Goal: Task Accomplishment & Management: Complete application form

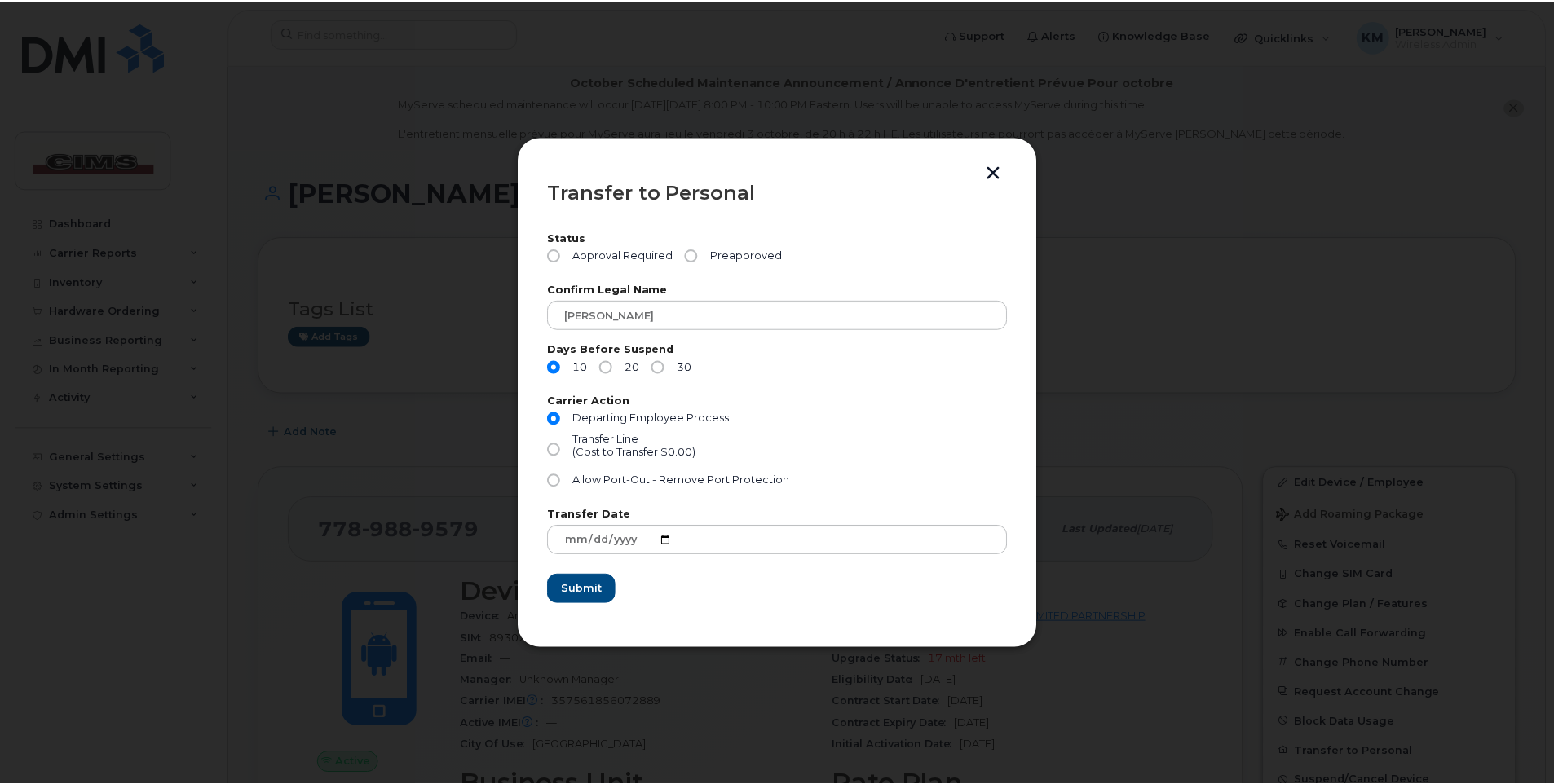
scroll to position [163, 0]
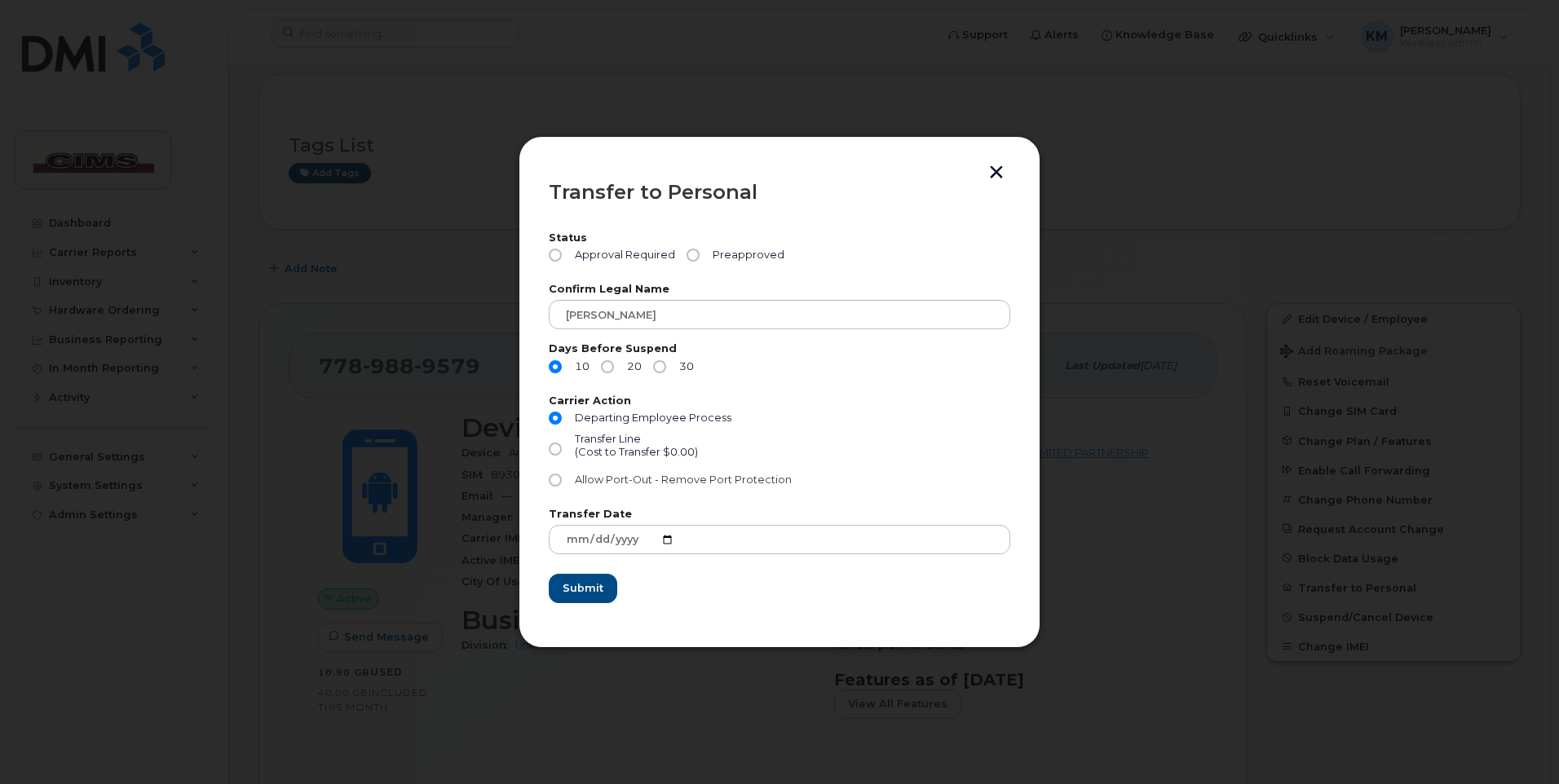
click at [554, 482] on input "Allow Port-Out - Remove Port Protection" at bounding box center [555, 479] width 13 height 13
radio input "true"
click at [693, 255] on input "Preapproved" at bounding box center [693, 255] width 13 height 13
radio input "true"
click at [612, 363] on input "20" at bounding box center [607, 367] width 13 height 13
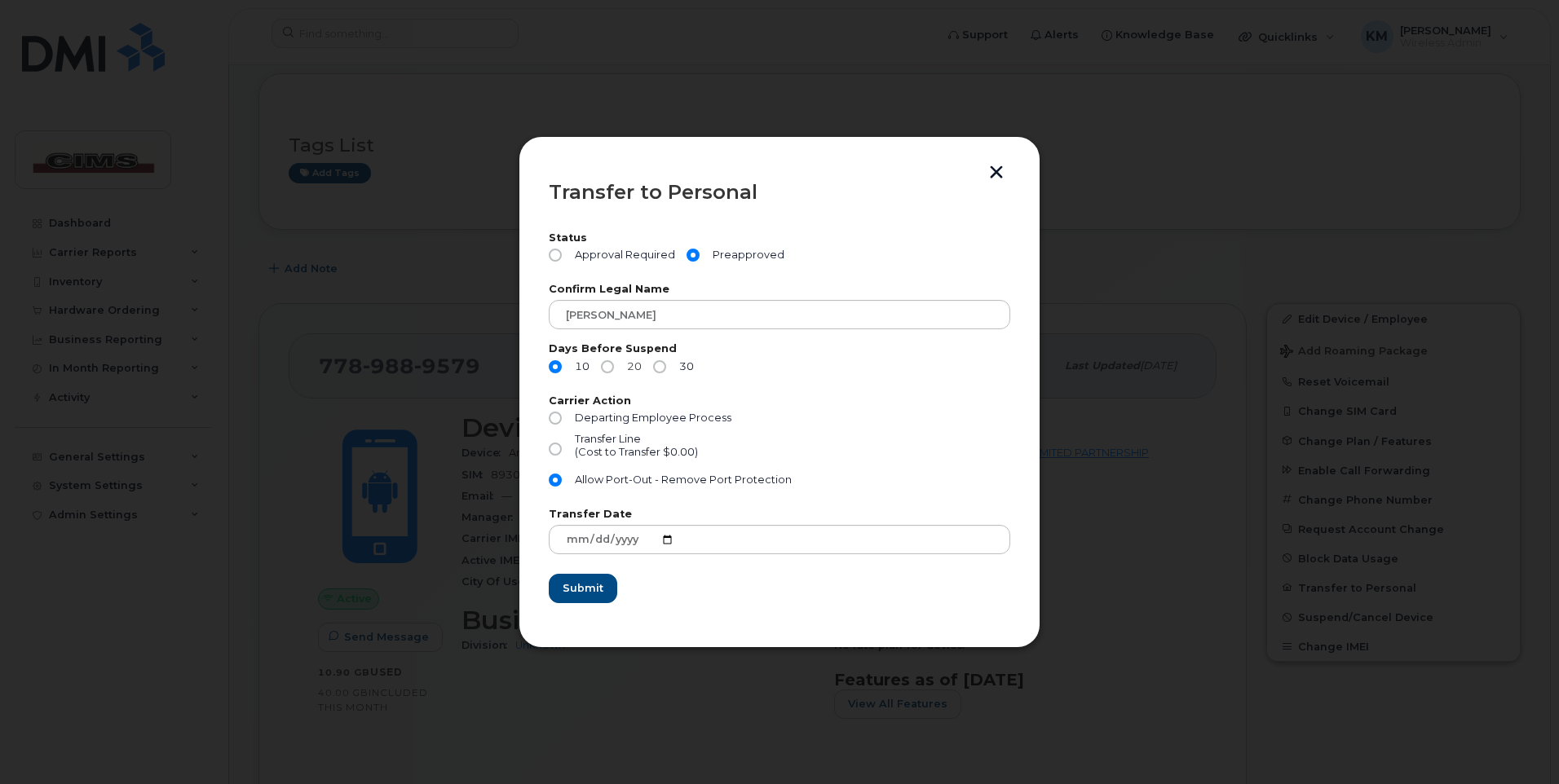
radio input "true"
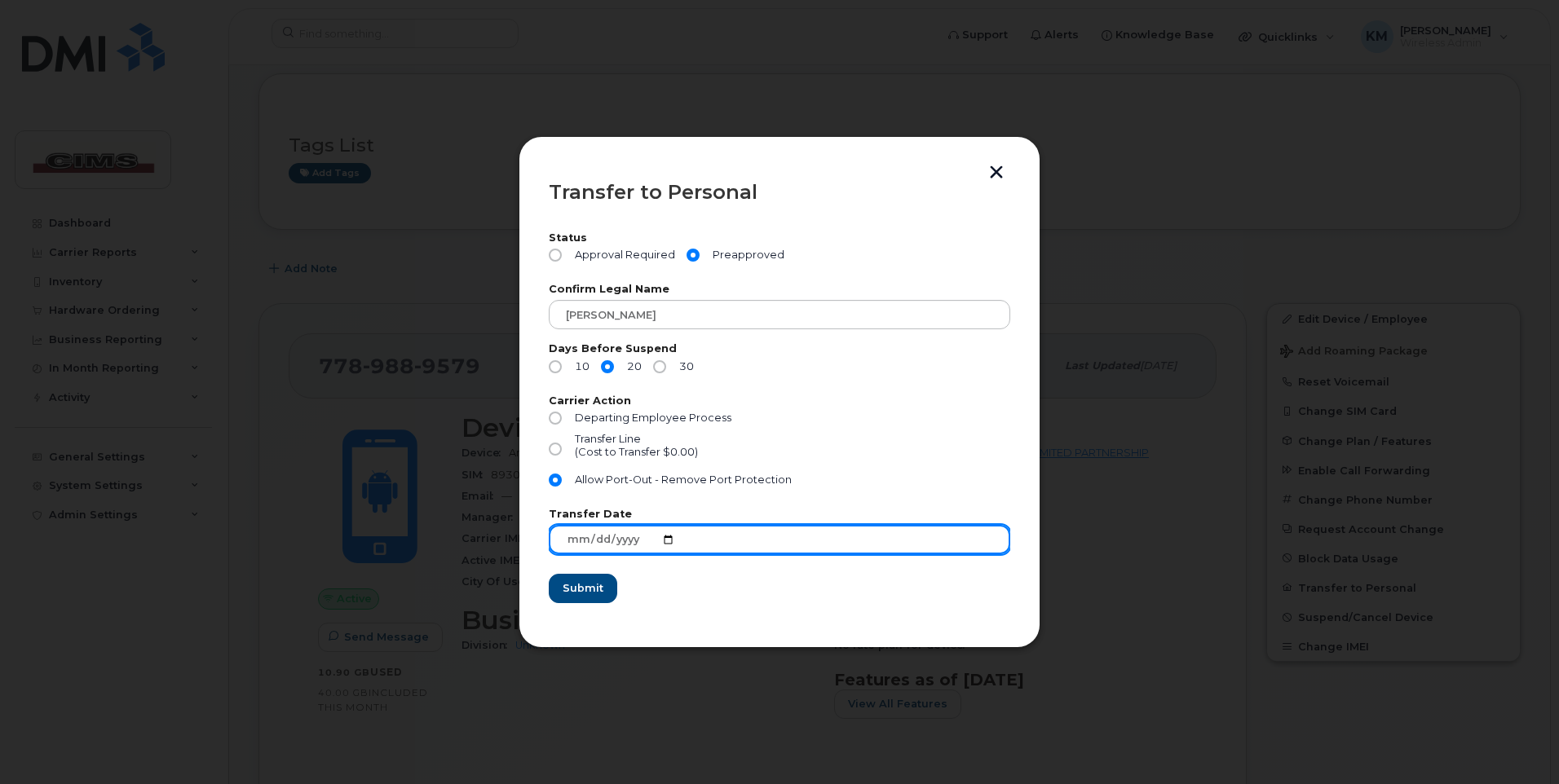
click at [665, 540] on input "[DATE]" at bounding box center [780, 540] width 461 height 29
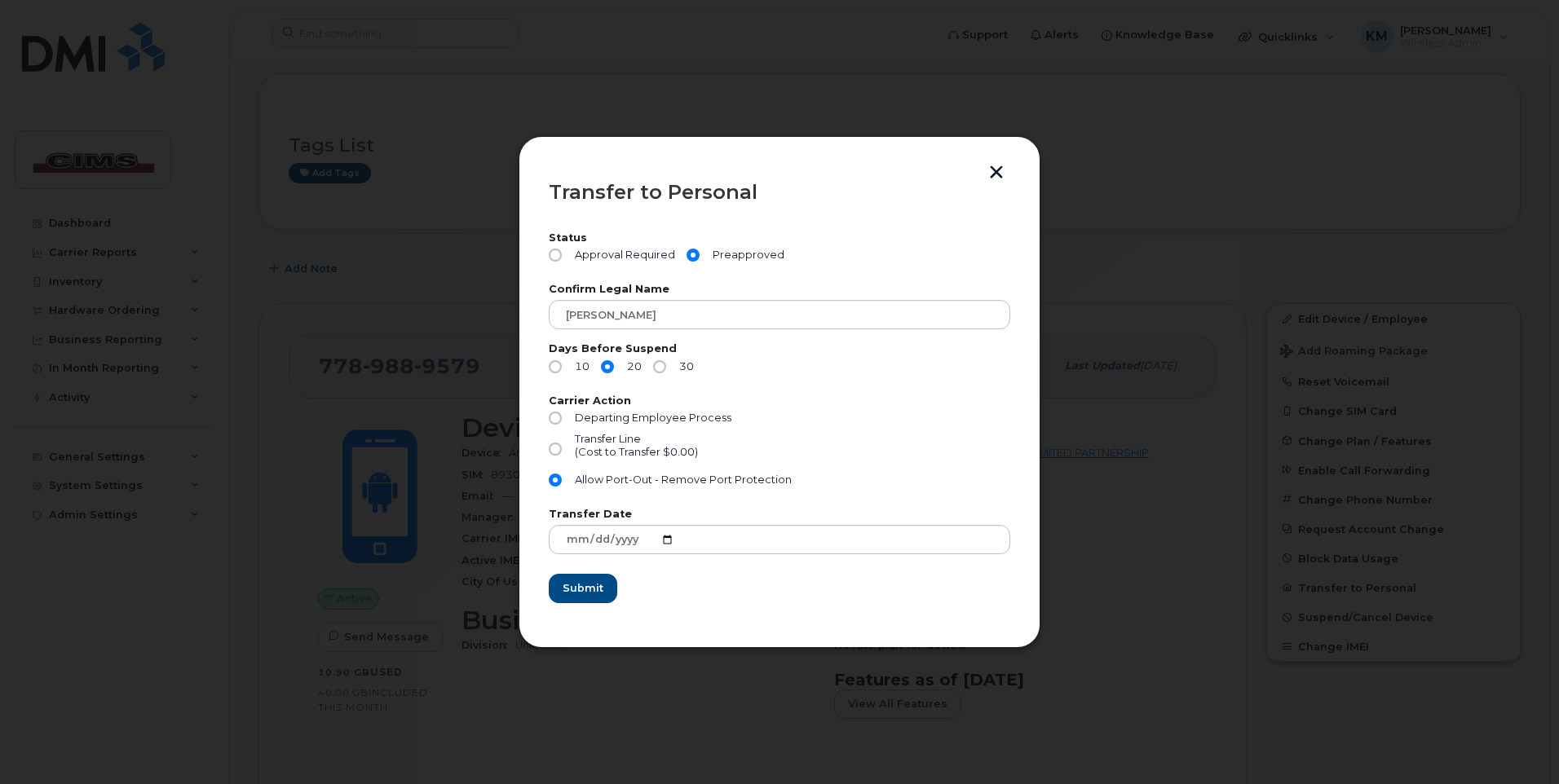
click at [810, 588] on form "Status Approval Required Preapproved Confirm Legal Name [PERSON_NAME] Days Befo…" at bounding box center [780, 418] width 461 height 370
click at [582, 589] on span "Submit" at bounding box center [582, 588] width 40 height 15
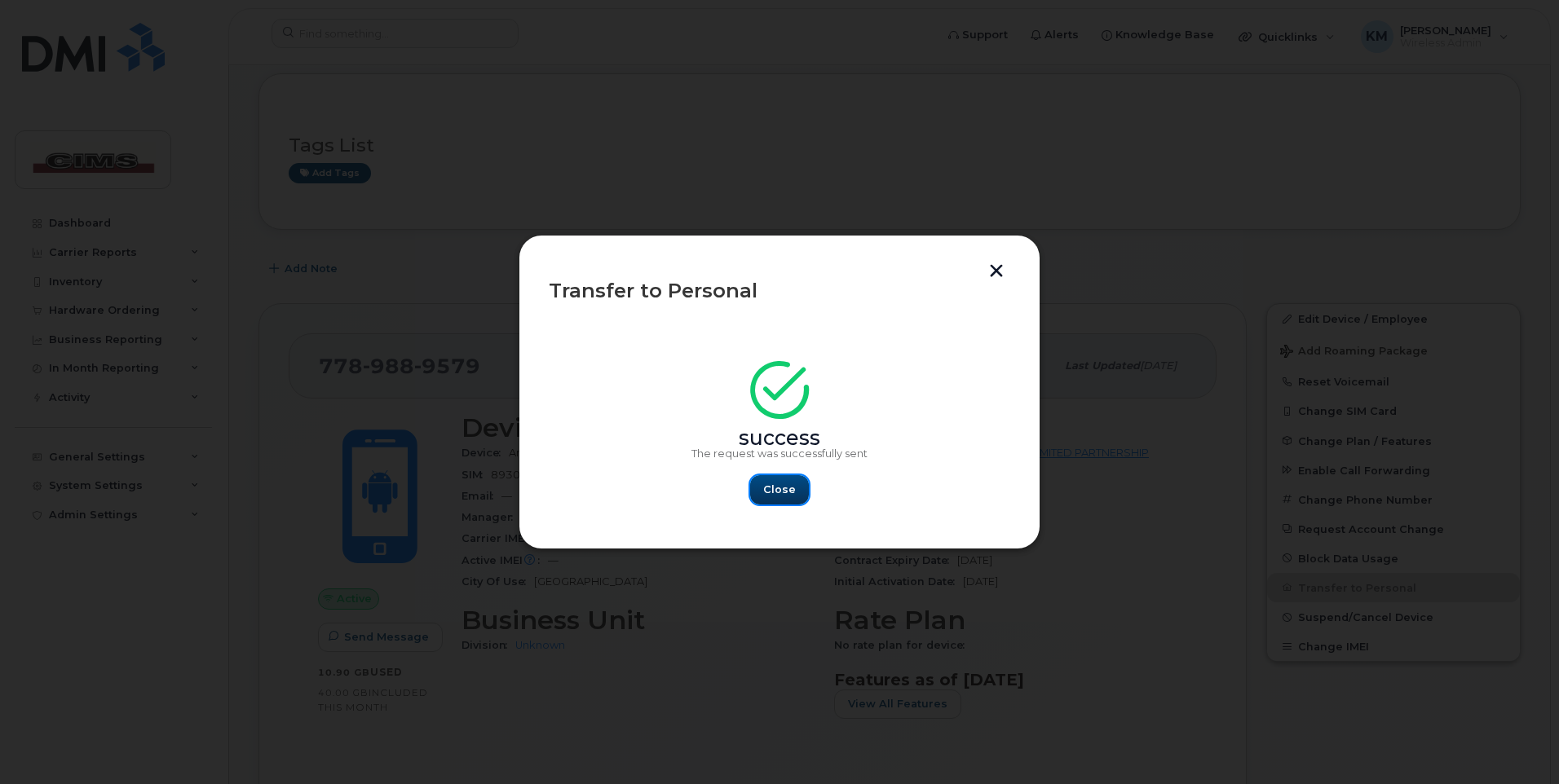
click at [786, 489] on span "Close" at bounding box center [780, 490] width 33 height 15
